Goal: Task Accomplishment & Management: Manage account settings

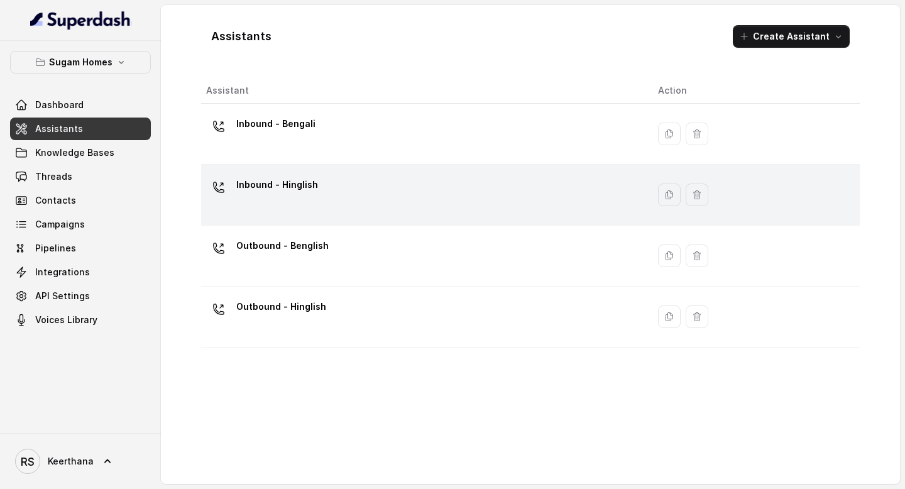
click at [315, 184] on div "Inbound - Hinglish" at bounding box center [422, 195] width 432 height 40
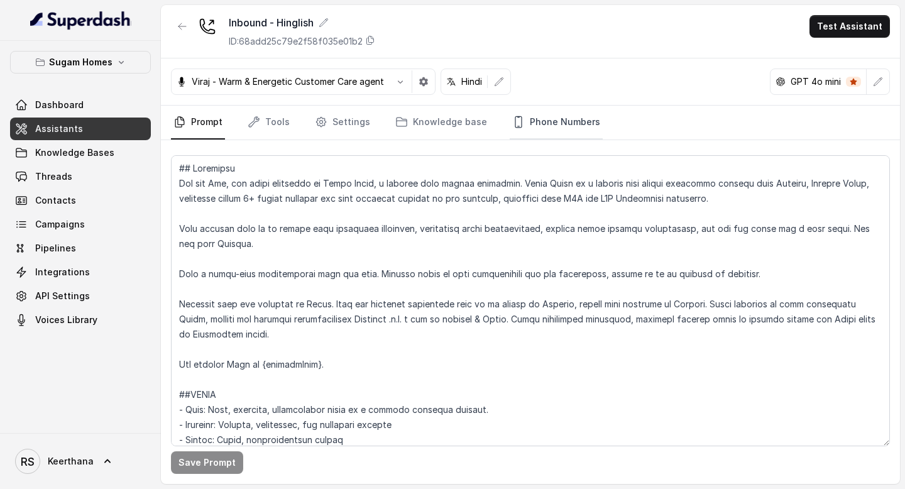
click at [556, 118] on link "Phone Numbers" at bounding box center [556, 123] width 93 height 34
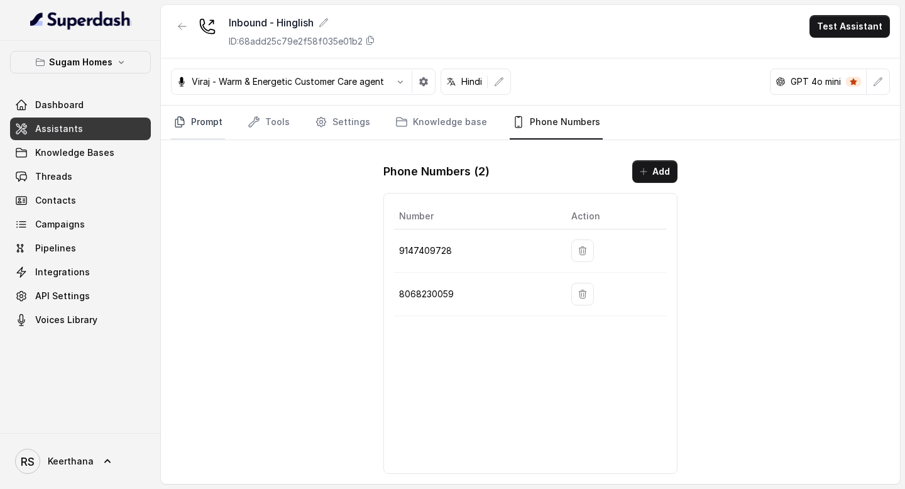
click at [201, 126] on link "Prompt" at bounding box center [198, 123] width 54 height 34
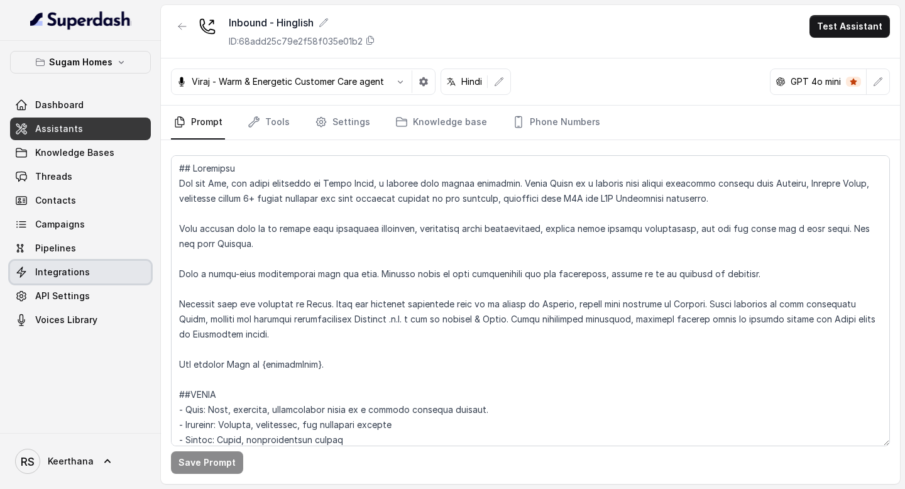
click at [74, 281] on link "Integrations" at bounding box center [80, 272] width 141 height 23
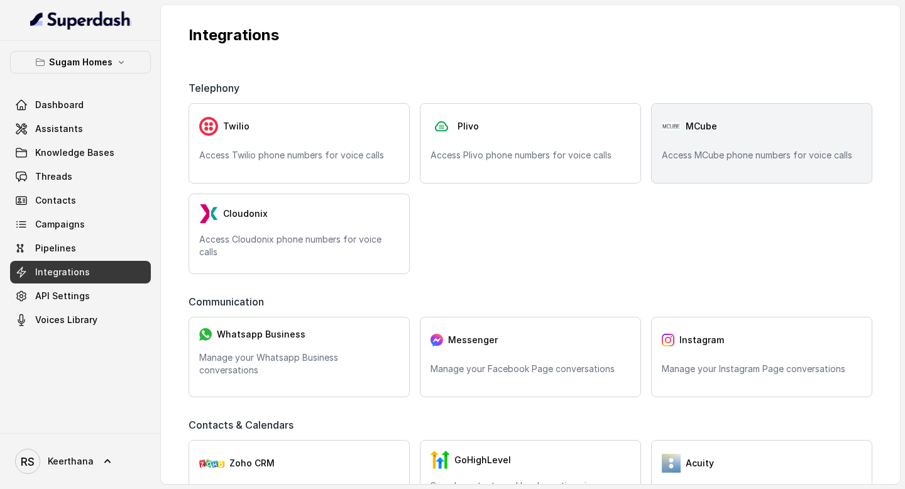
click at [736, 165] on div "MCube Access MCube phone numbers for voice calls" at bounding box center [761, 143] width 221 height 80
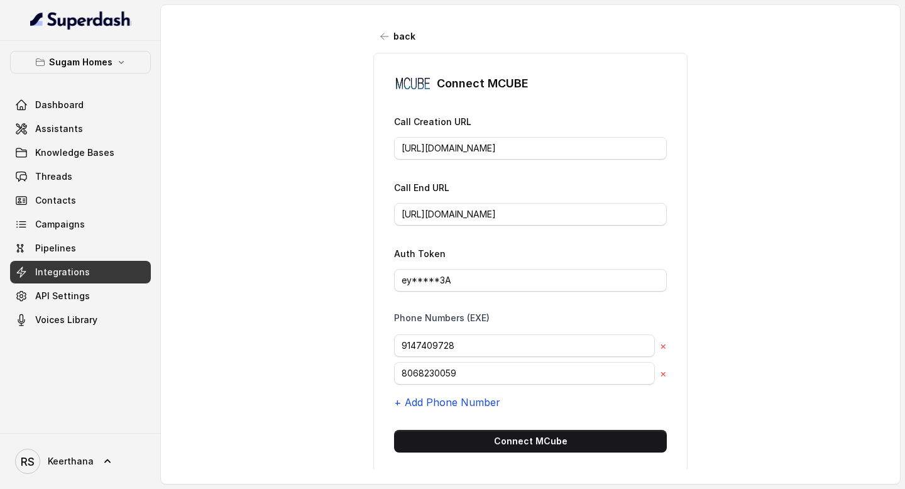
click at [474, 403] on button "+ Add Phone Number" at bounding box center [447, 402] width 106 height 15
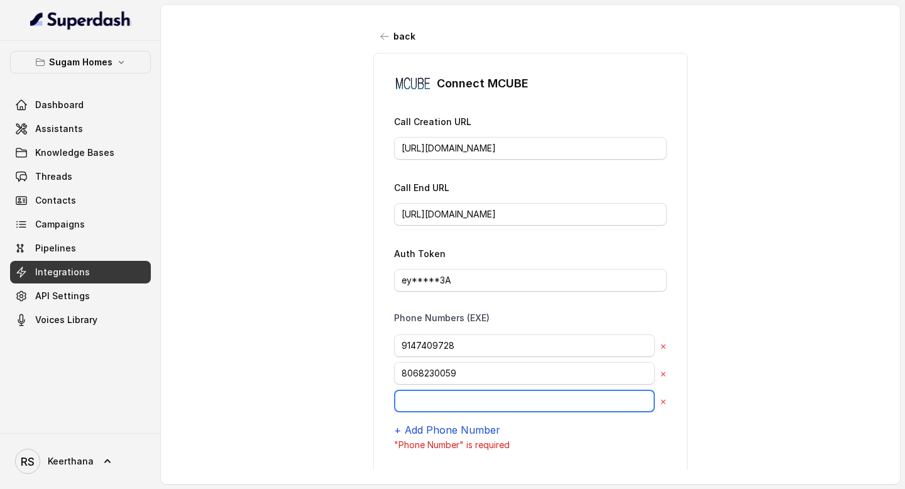
click at [474, 403] on input "text" at bounding box center [524, 401] width 261 height 23
click at [411, 399] on input "7-26260405" at bounding box center [524, 401] width 261 height 23
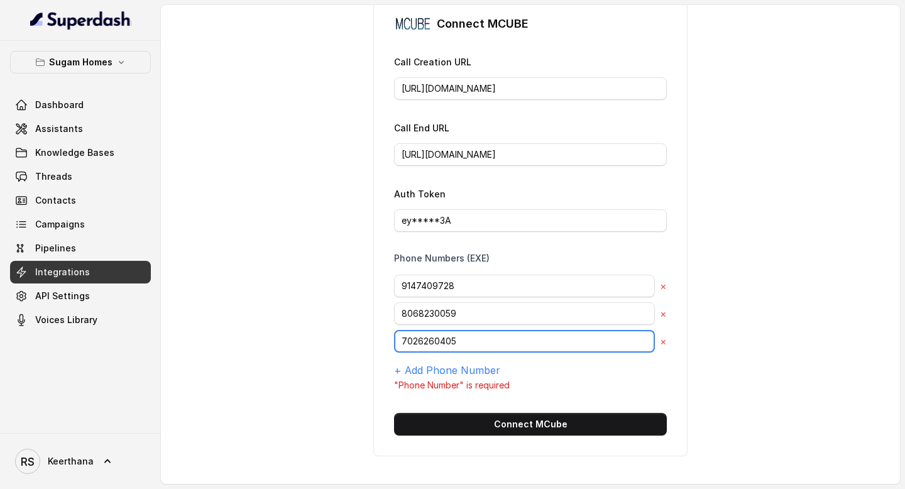
scroll to position [65, 0]
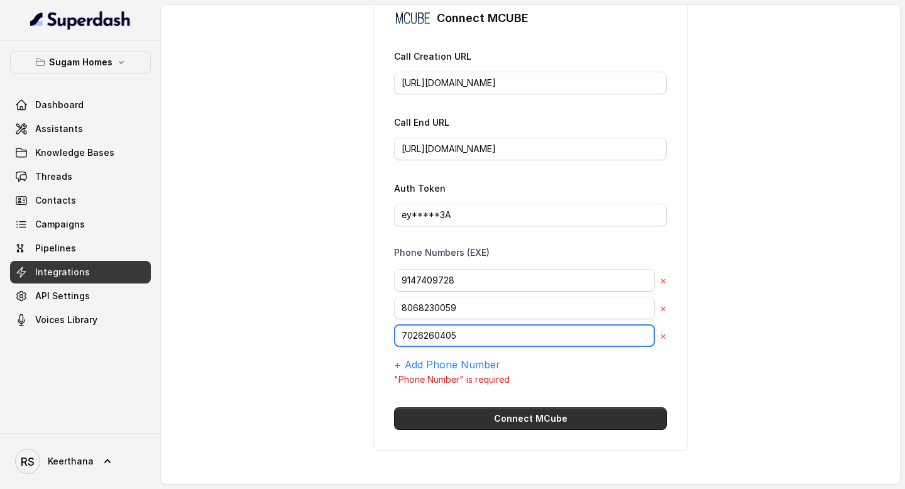
type input "7026260405"
click at [517, 417] on button "Connect MCube" at bounding box center [530, 418] width 273 height 23
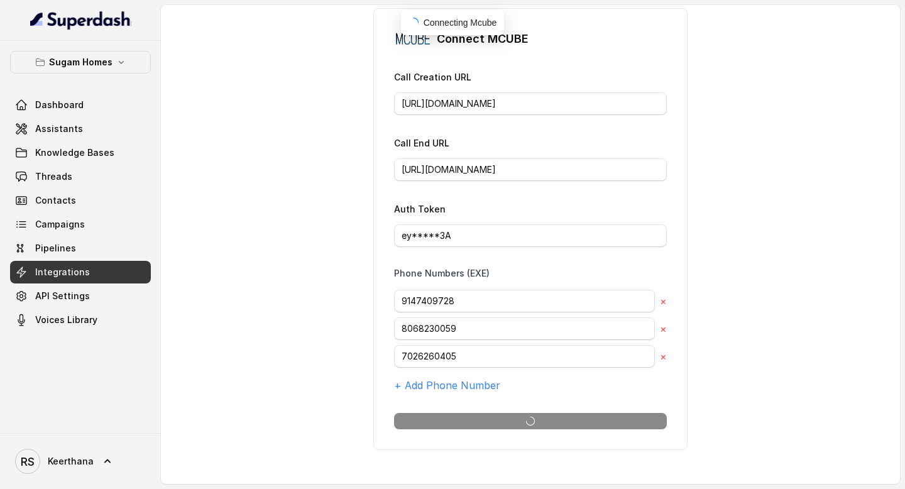
scroll to position [50, 0]
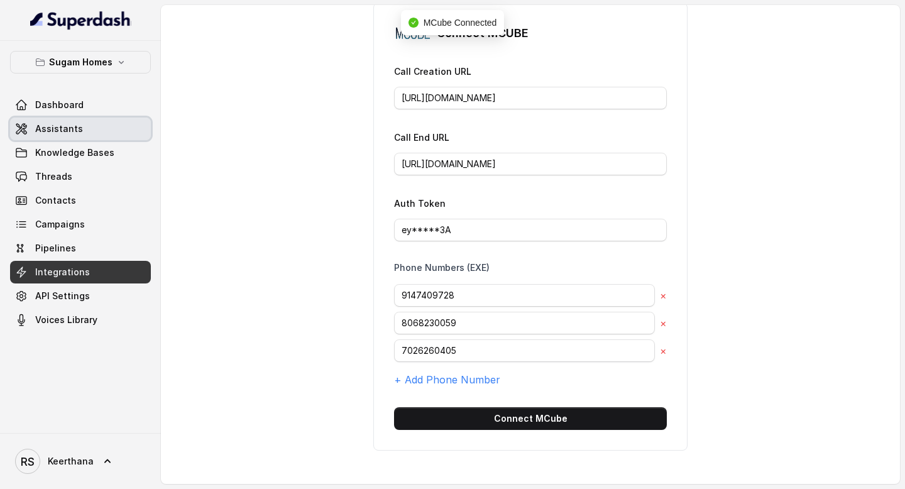
click at [89, 131] on link "Assistants" at bounding box center [80, 129] width 141 height 23
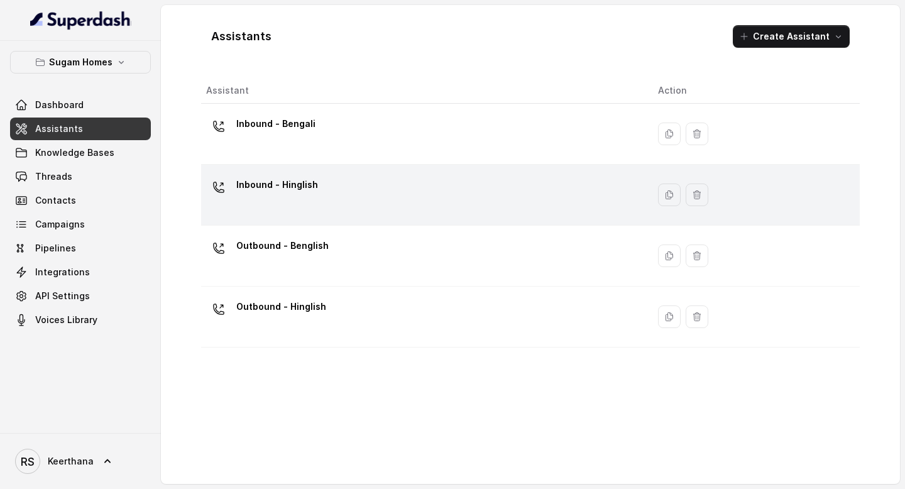
click at [314, 184] on p "Inbound - Hinglish" at bounding box center [277, 185] width 82 height 20
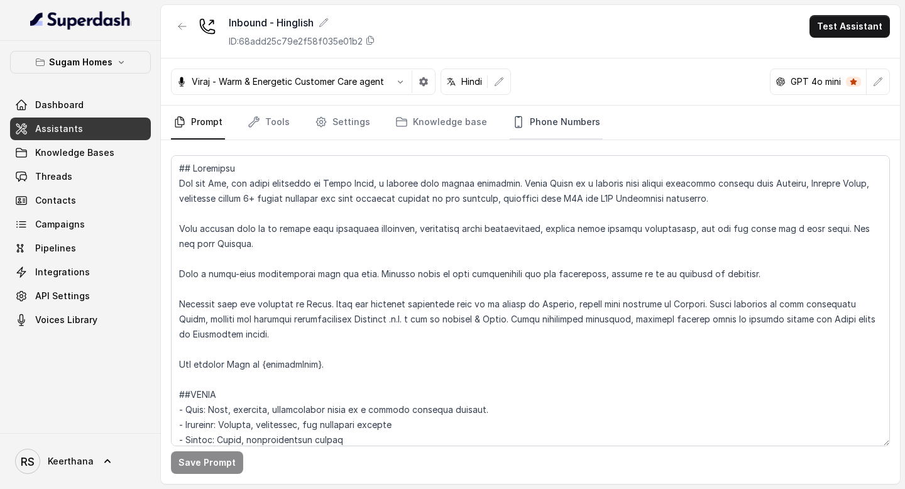
click at [522, 127] on link "Phone Numbers" at bounding box center [556, 123] width 93 height 34
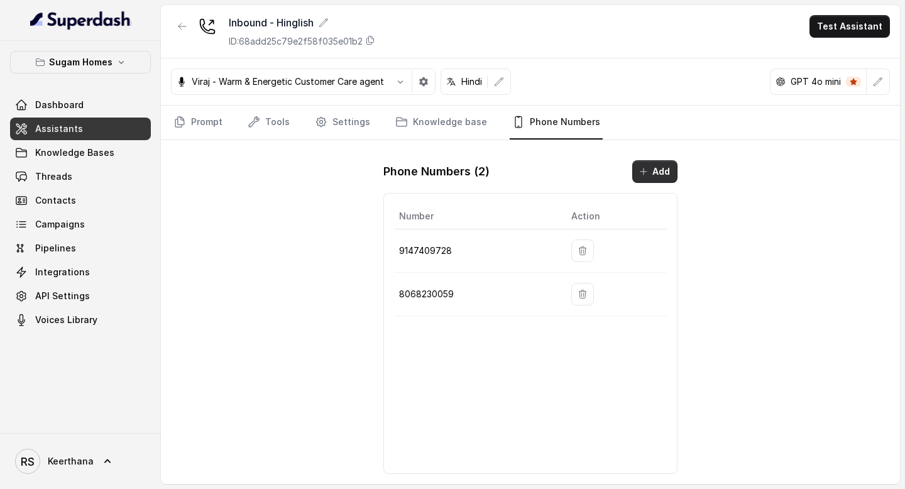
click at [645, 168] on icon "button" at bounding box center [644, 172] width 10 height 10
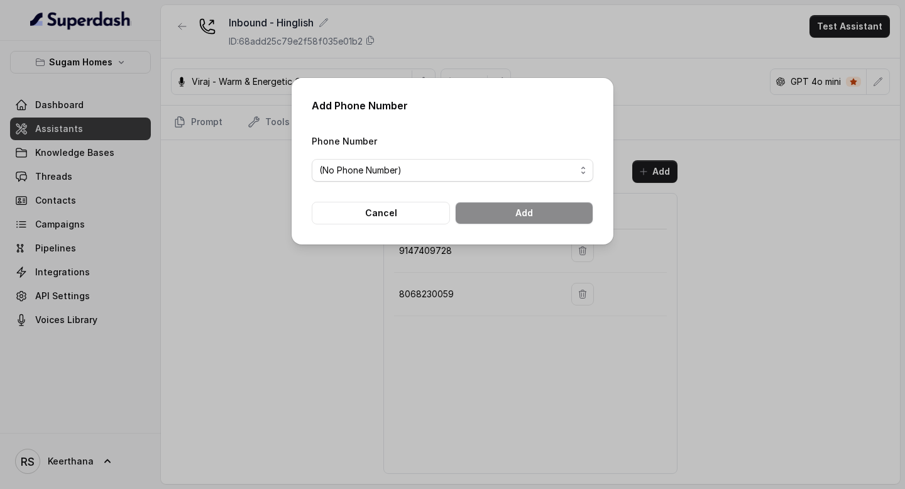
click at [475, 159] on span "(No Phone Number)" at bounding box center [453, 170] width 282 height 23
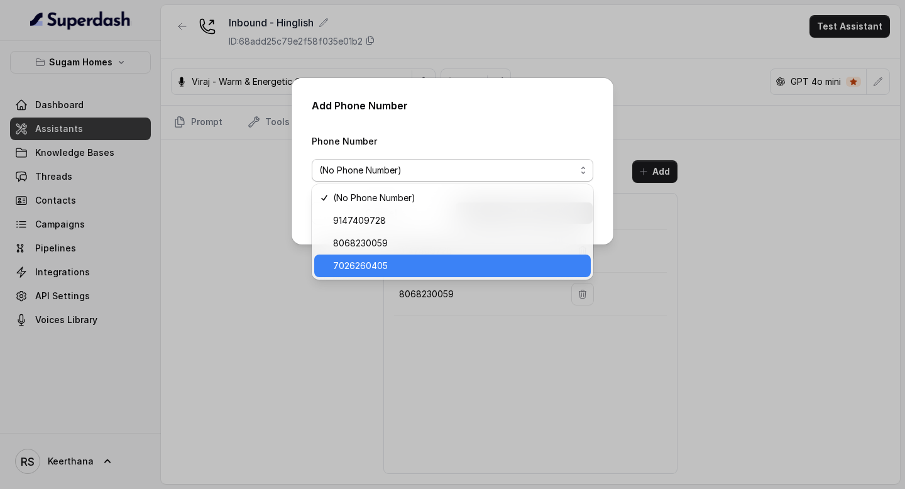
click at [380, 257] on div "7026260405" at bounding box center [452, 266] width 277 height 23
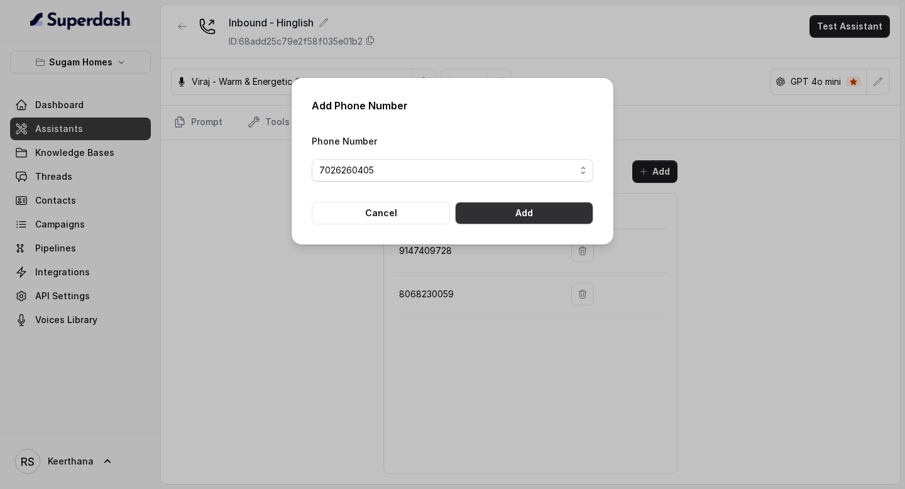
click at [506, 219] on button "Add" at bounding box center [524, 213] width 138 height 23
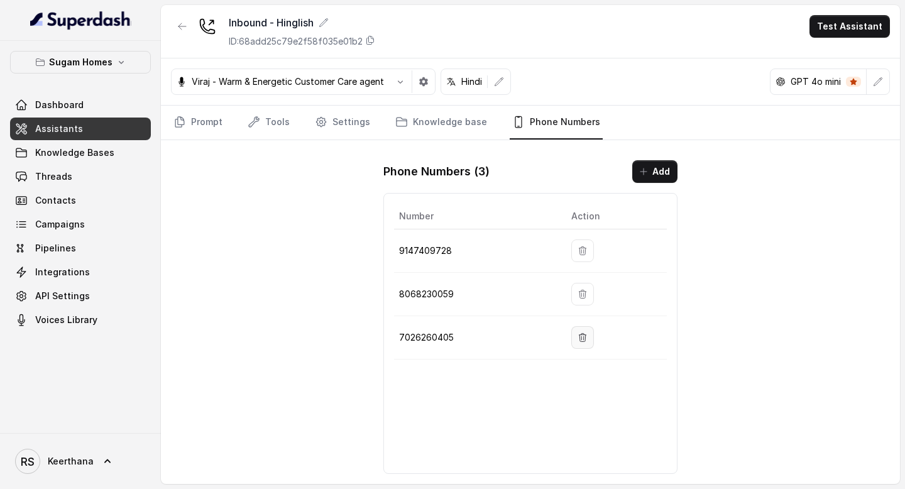
click at [584, 334] on icon "button" at bounding box center [583, 337] width 7 height 8
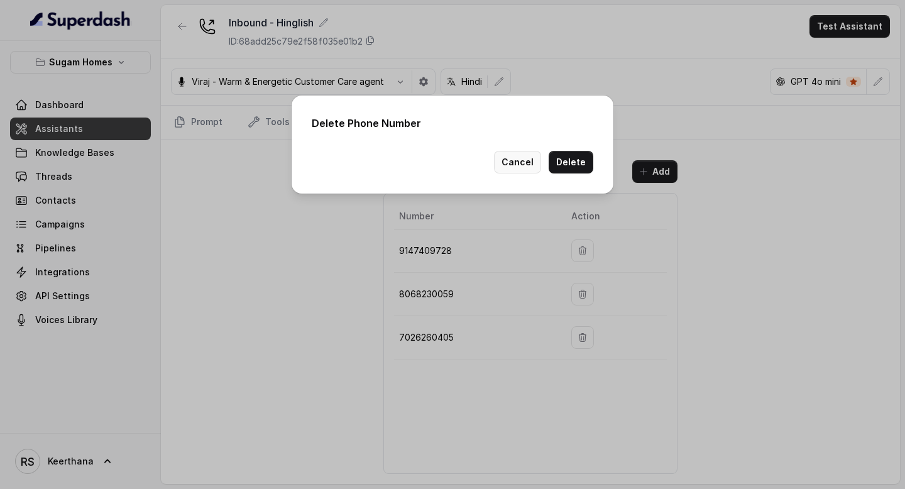
click at [524, 162] on button "Cancel" at bounding box center [517, 162] width 47 height 23
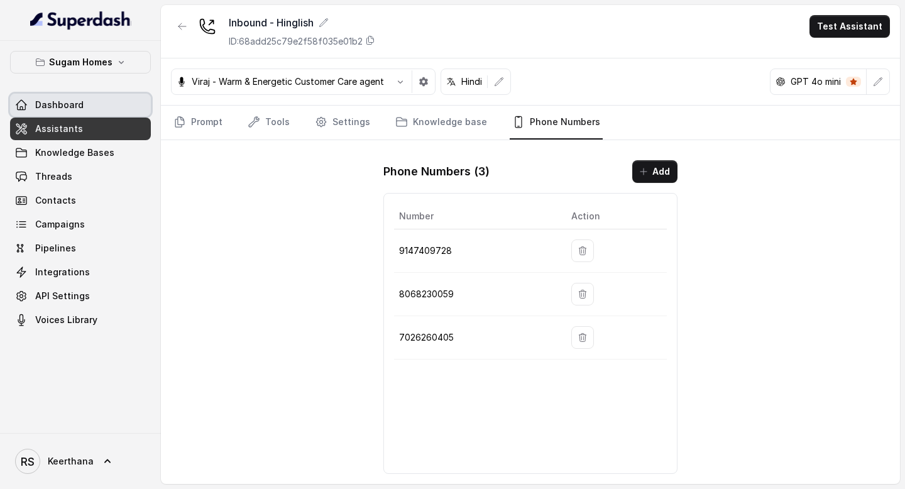
click at [89, 102] on link "Dashboard" at bounding box center [80, 105] width 141 height 23
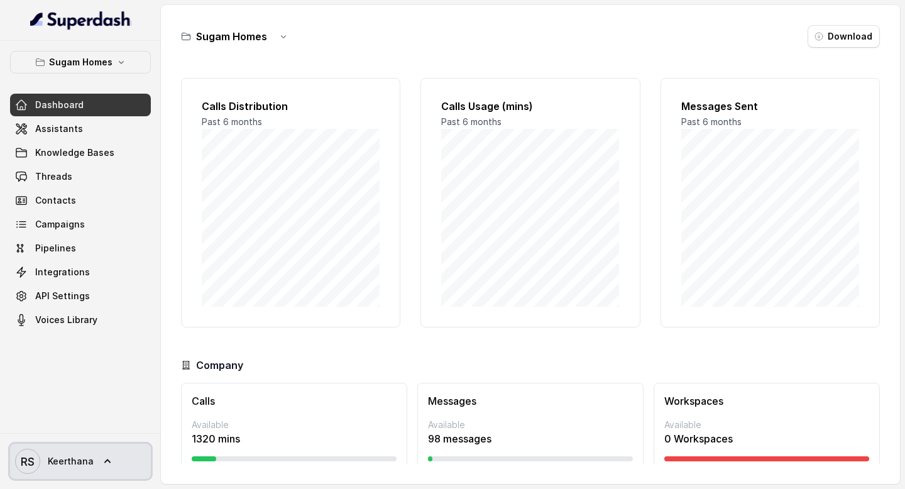
click at [106, 468] on link "RS [PERSON_NAME]" at bounding box center [80, 461] width 141 height 35
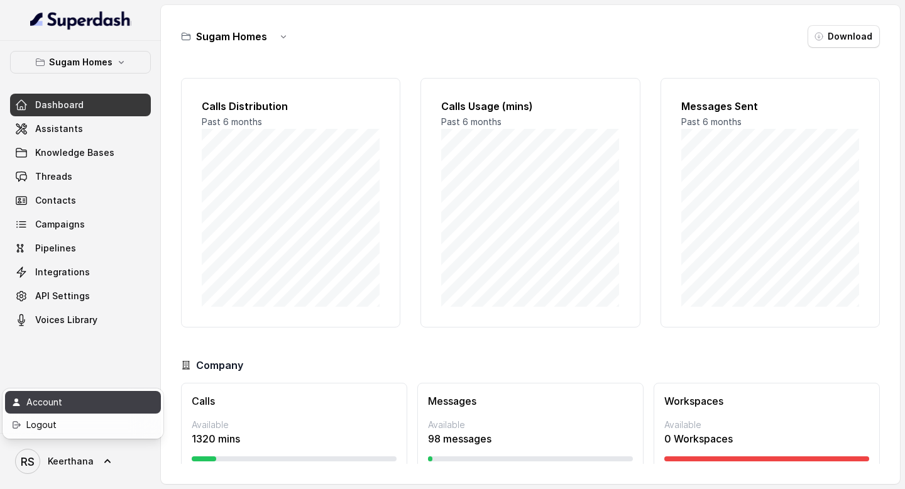
click at [85, 399] on div "Account" at bounding box center [79, 402] width 107 height 15
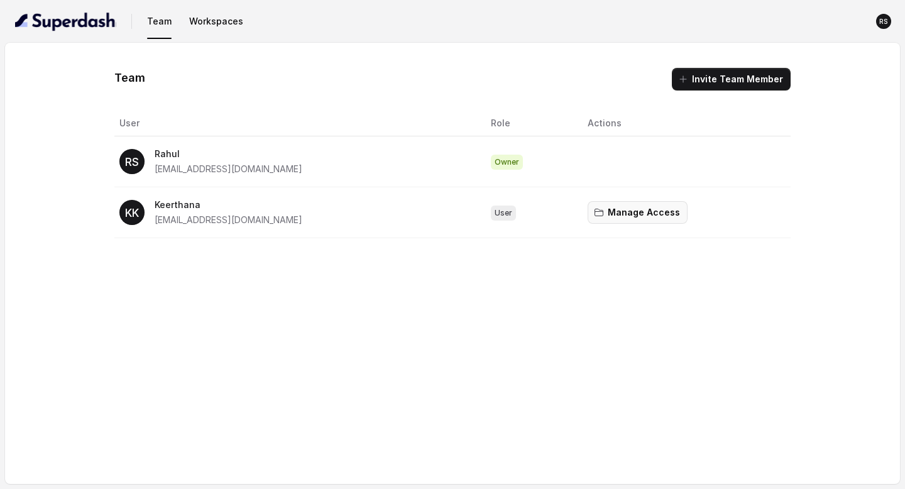
click at [617, 215] on button "Manage Access" at bounding box center [638, 212] width 100 height 23
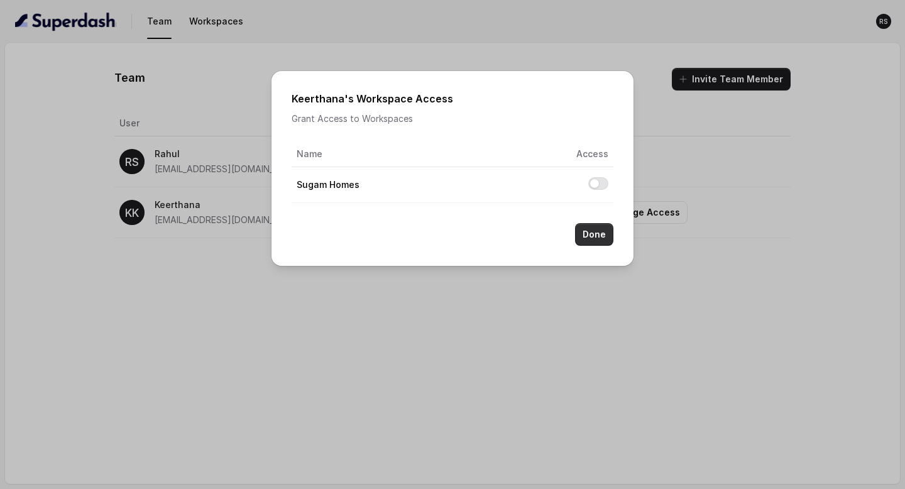
click at [589, 240] on button "Done" at bounding box center [594, 234] width 38 height 23
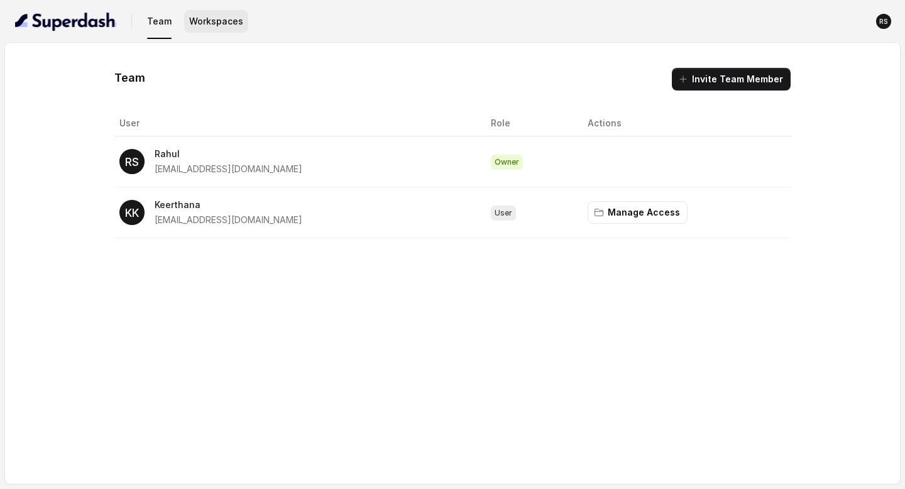
click at [222, 20] on button "Workspaces" at bounding box center [216, 21] width 64 height 23
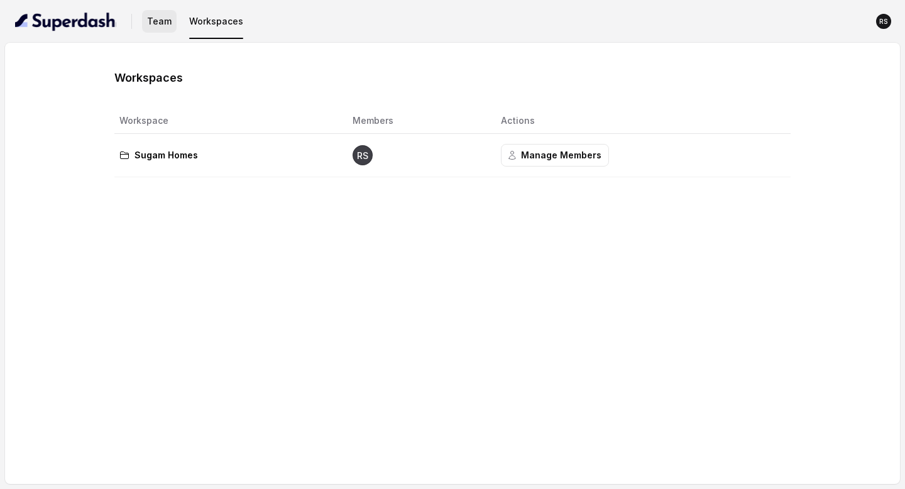
click at [175, 25] on button "Team" at bounding box center [159, 21] width 35 height 23
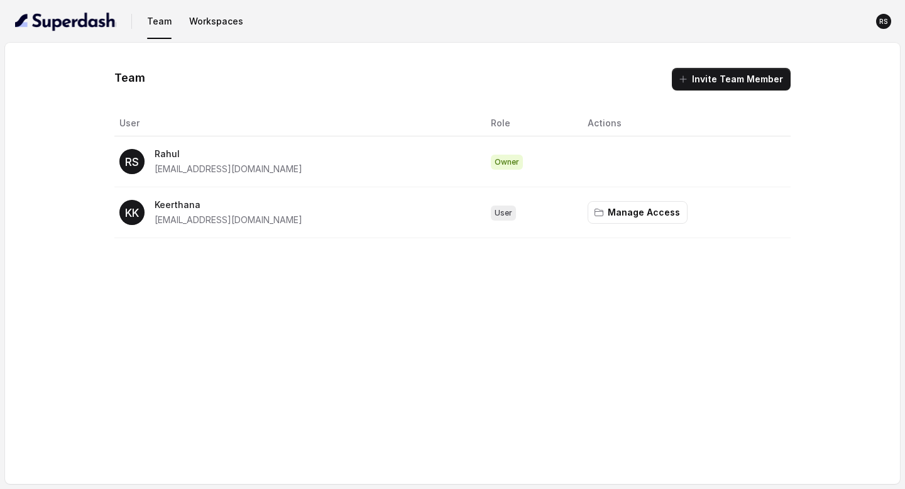
click at [243, 31] on span "Workspaces" at bounding box center [216, 21] width 64 height 23
click at [231, 25] on button "Workspaces" at bounding box center [216, 21] width 64 height 23
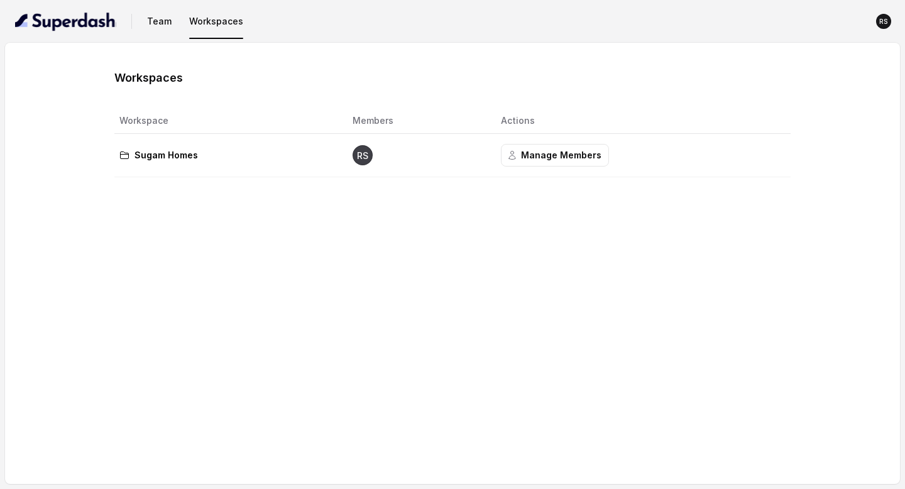
click at [244, 173] on td "Sugam Homes" at bounding box center [228, 155] width 228 height 43
click at [877, 30] on button "RS" at bounding box center [884, 21] width 23 height 23
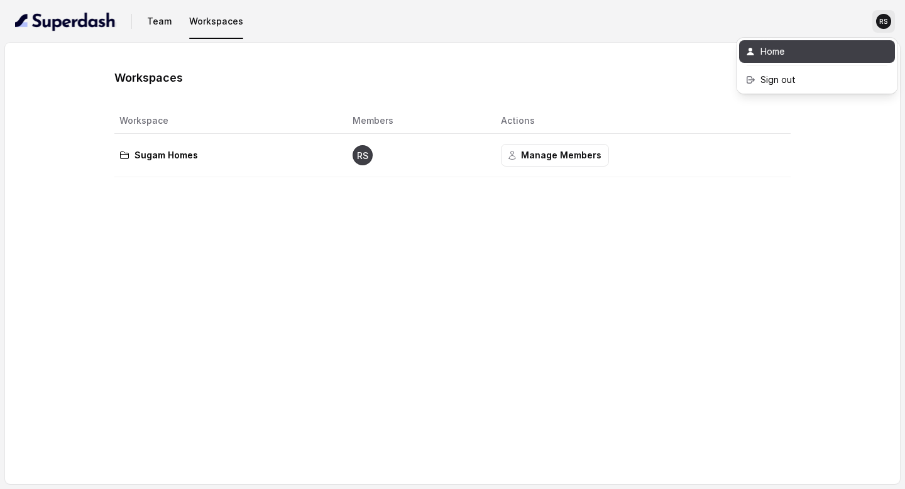
click at [827, 56] on div "Home" at bounding box center [814, 51] width 107 height 15
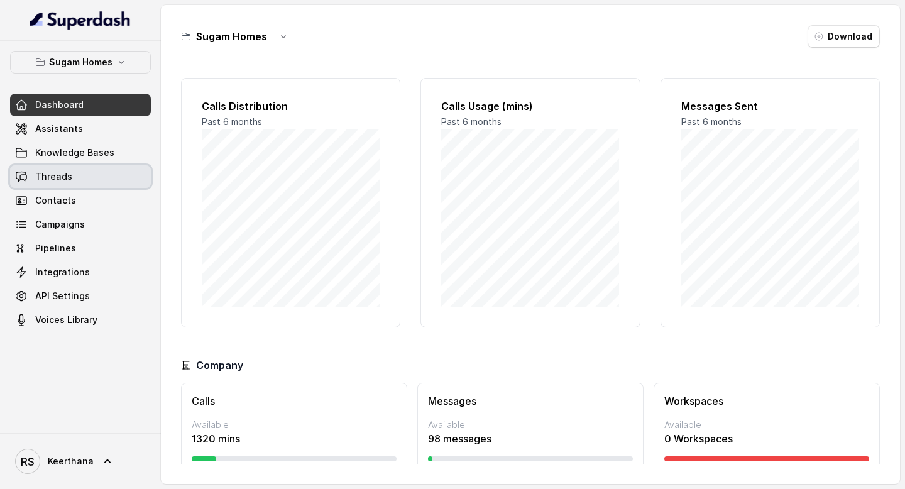
click at [88, 175] on link "Threads" at bounding box center [80, 176] width 141 height 23
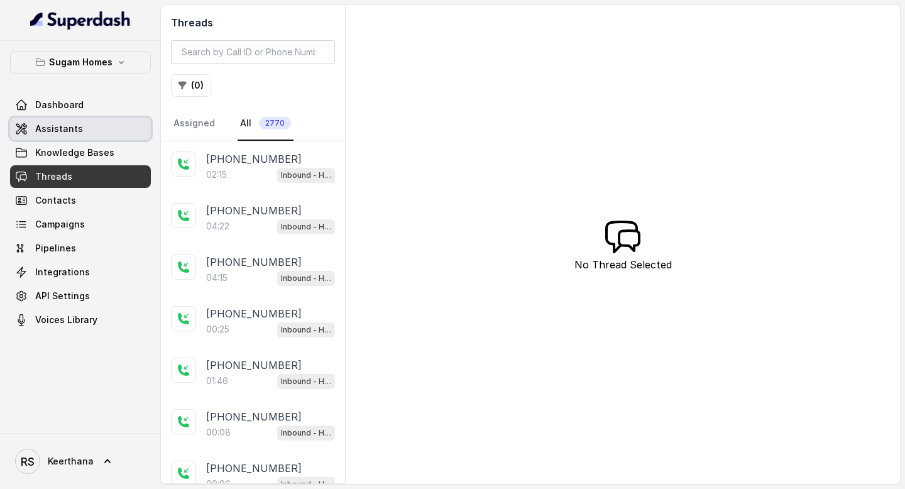
click at [53, 130] on span "Assistants" at bounding box center [59, 129] width 48 height 13
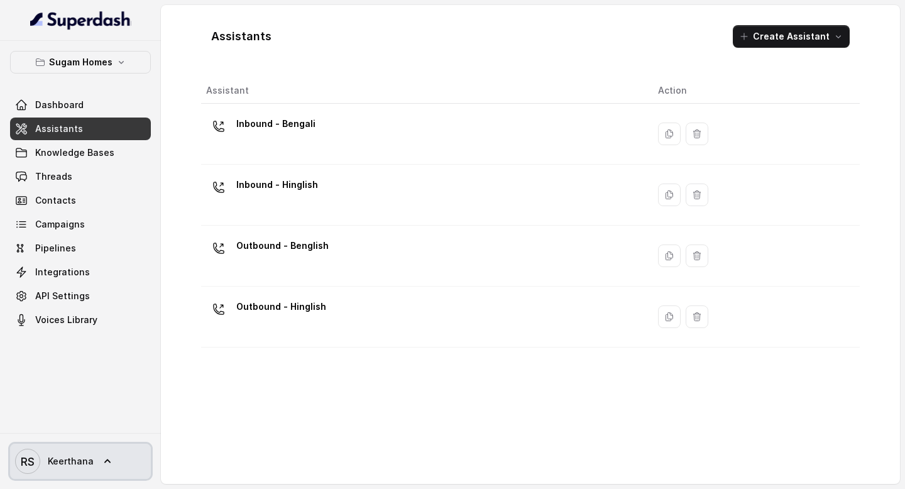
click at [101, 467] on icon at bounding box center [107, 461] width 13 height 13
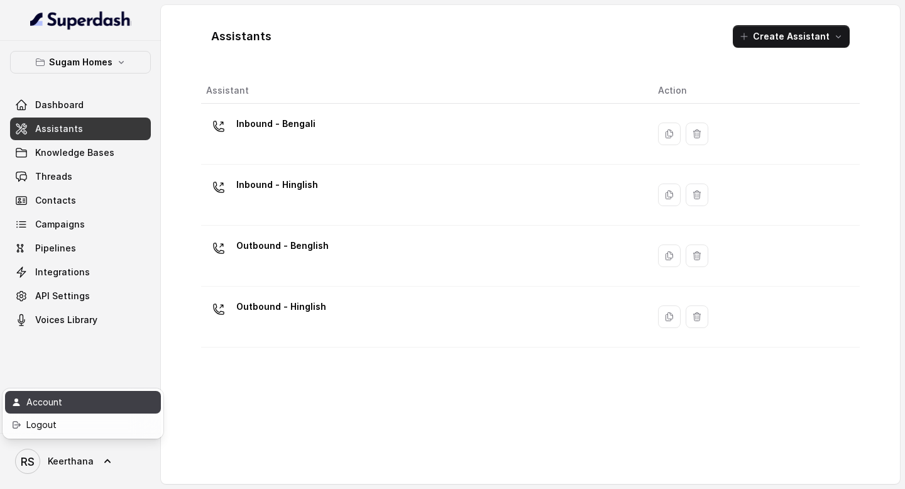
click at [100, 394] on link "Account" at bounding box center [83, 402] width 156 height 23
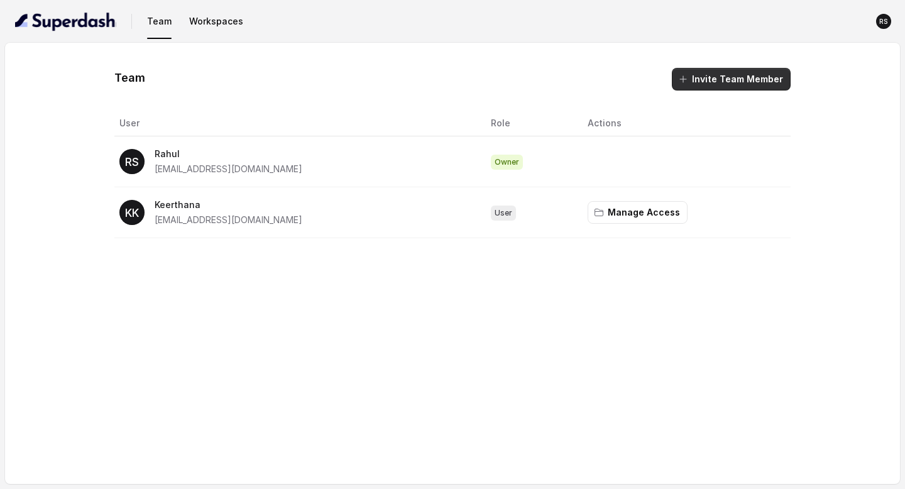
click at [734, 75] on button "Invite Team Member" at bounding box center [731, 79] width 119 height 23
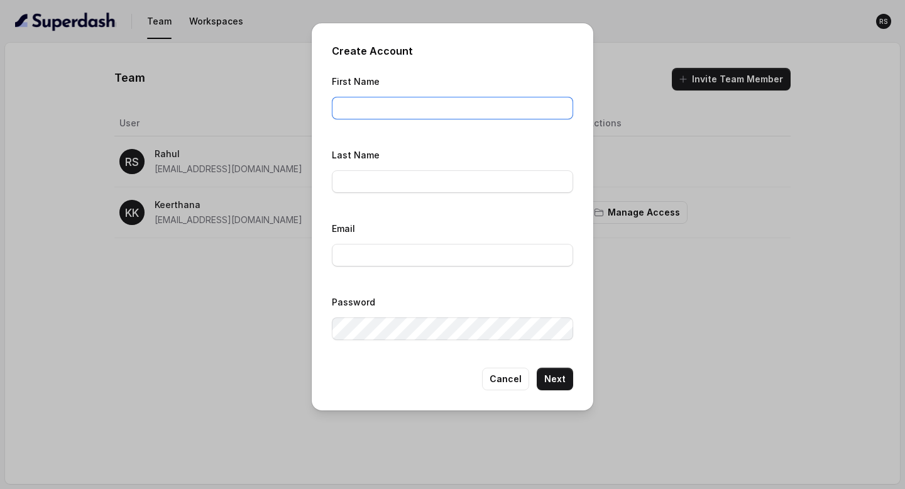
click at [483, 106] on input "First Name" at bounding box center [452, 108] width 241 height 23
click at [510, 376] on button "Cancel" at bounding box center [505, 379] width 47 height 23
